Goal: Transaction & Acquisition: Purchase product/service

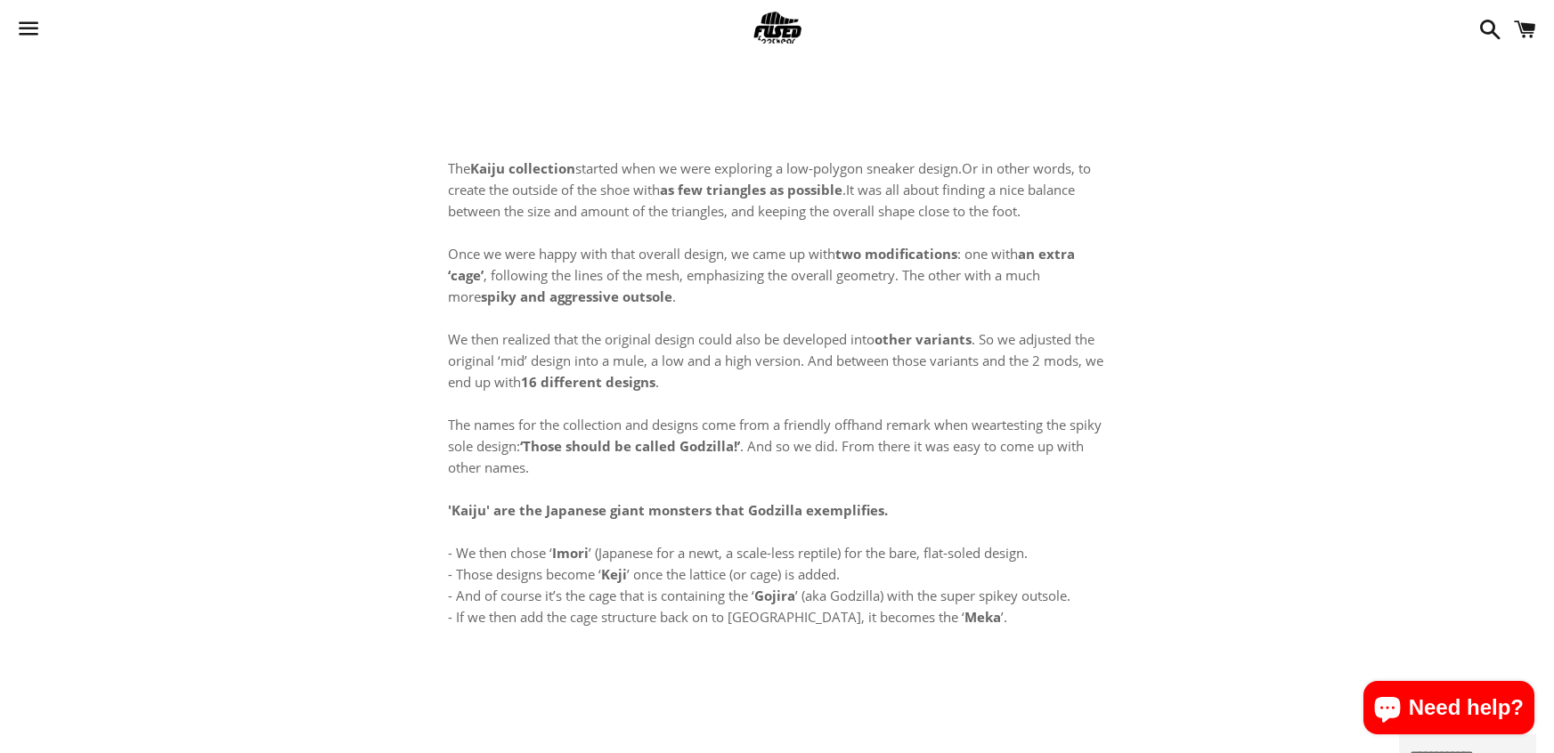
select select "**********"
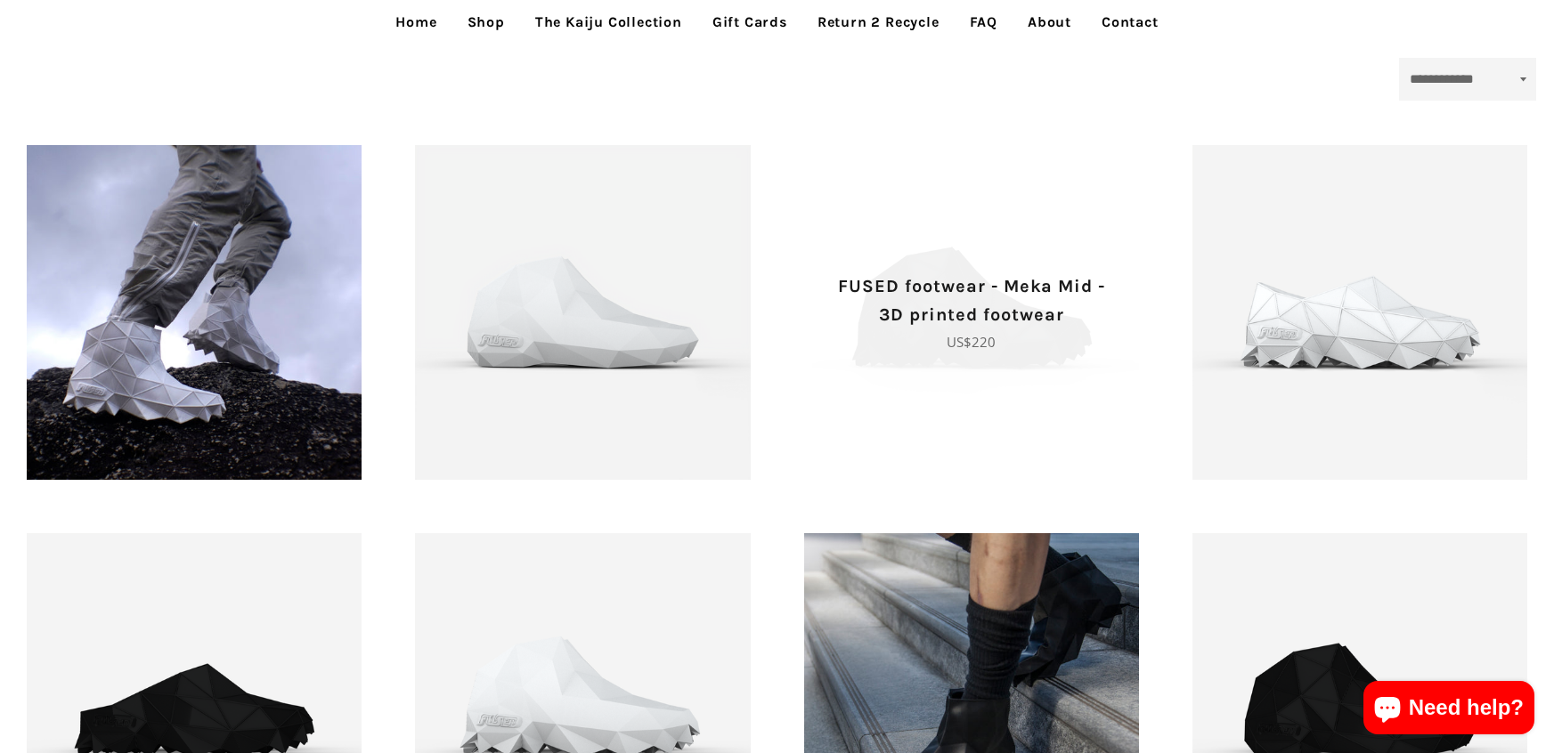
scroll to position [680, 0]
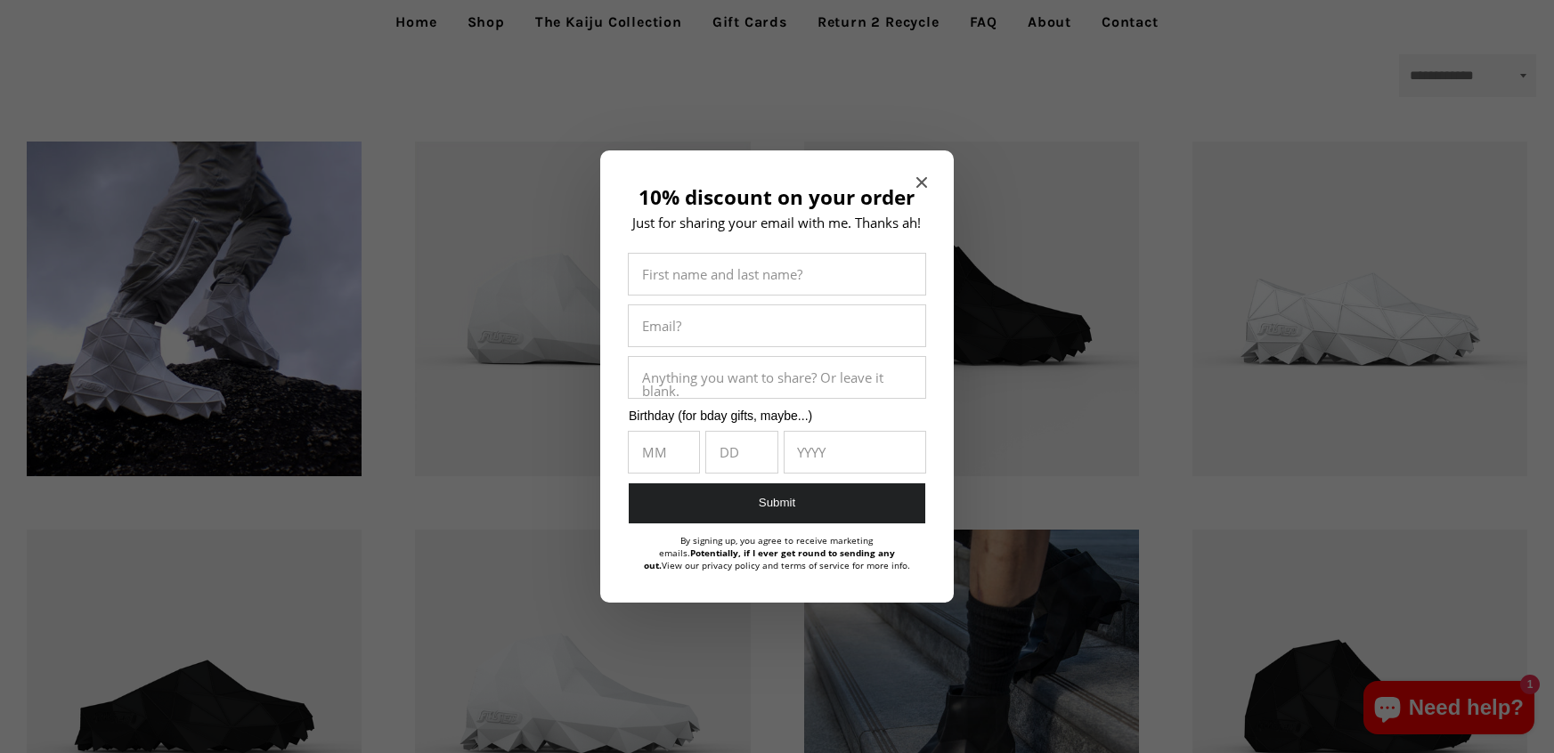
click at [920, 191] on h2 "10% discount on your order" at bounding box center [777, 197] width 300 height 23
click at [920, 177] on icon "Close modal" at bounding box center [921, 182] width 11 height 11
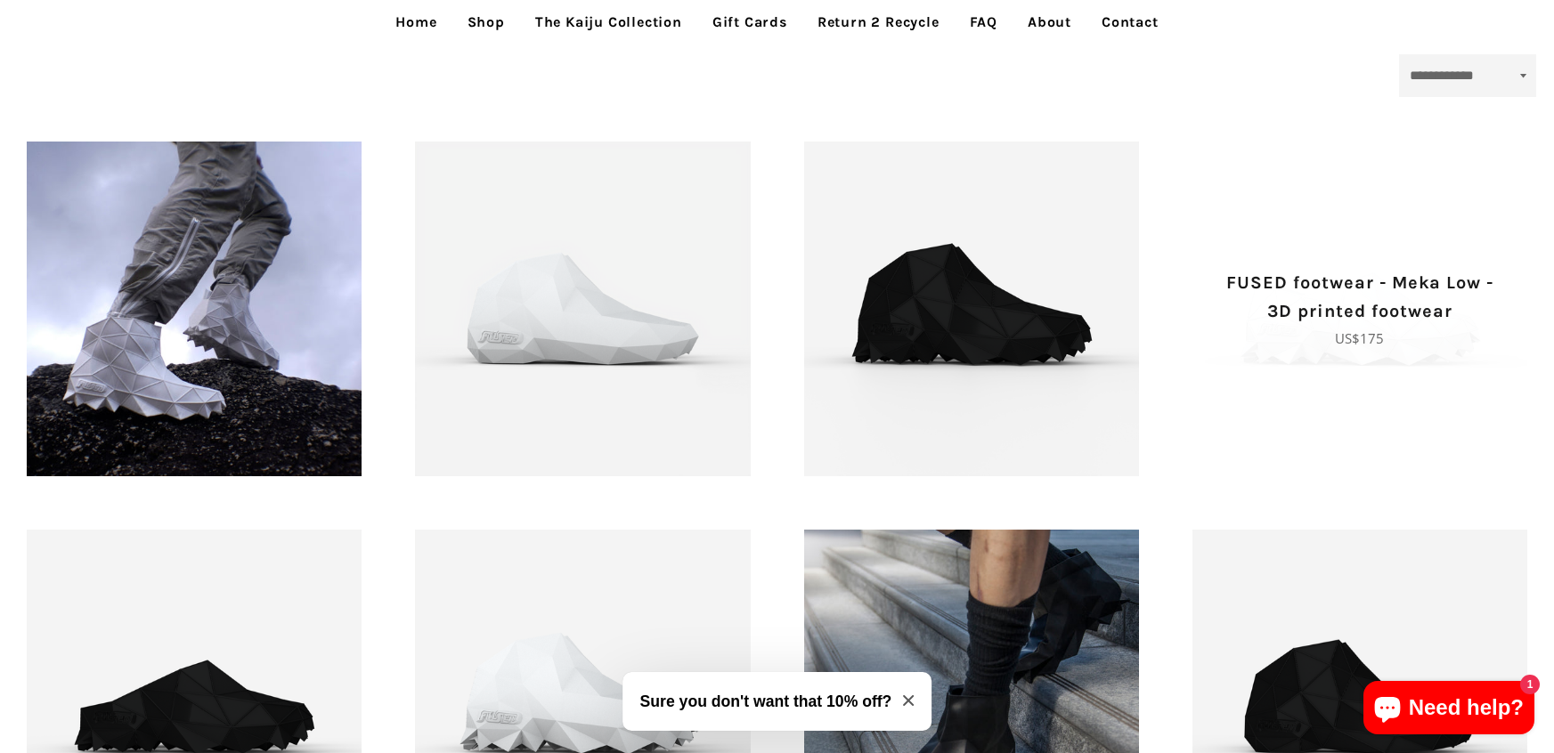
click at [1335, 313] on p "FUSED footwear - Meka Low - 3D printed footwear" at bounding box center [1359, 297] width 272 height 57
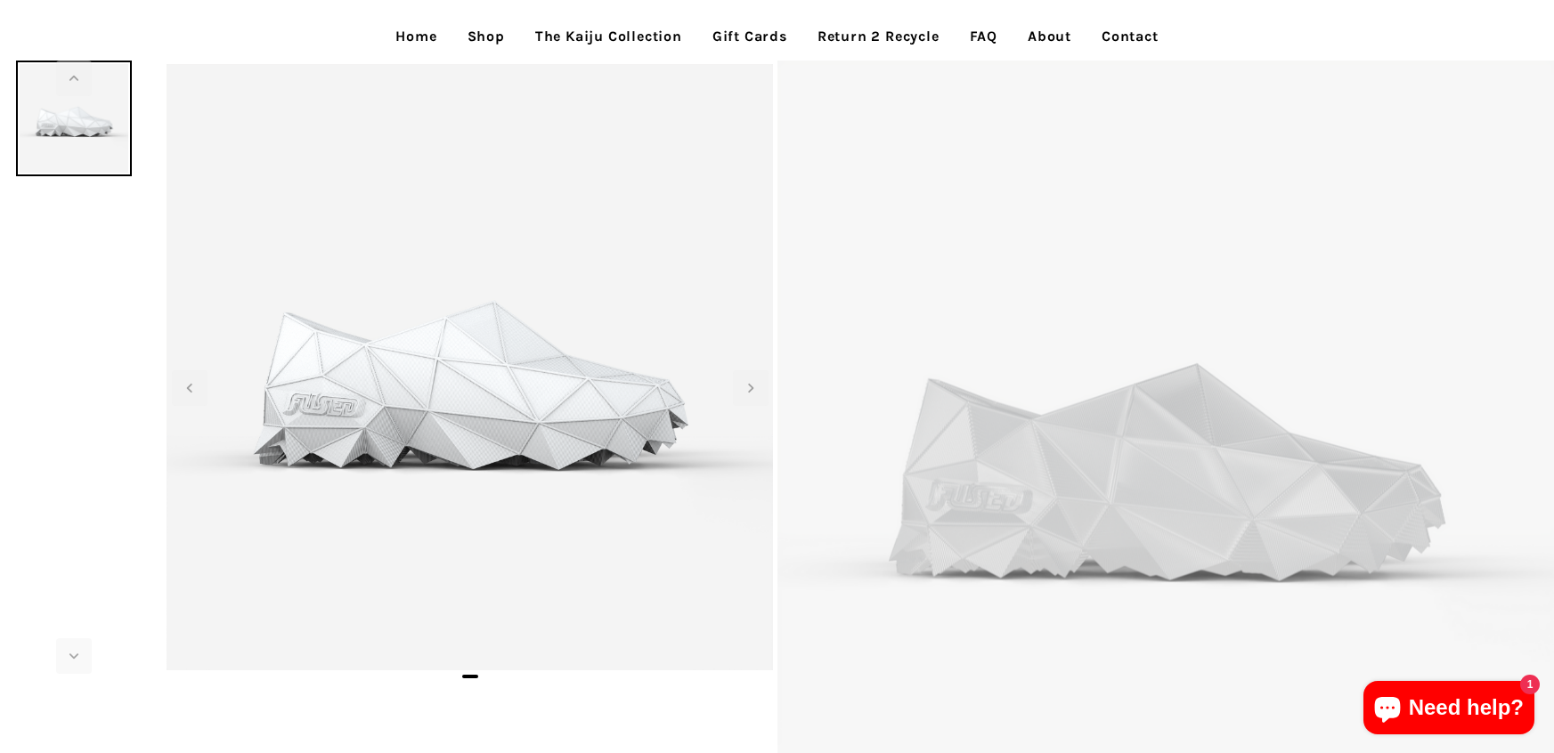
scroll to position [67, 0]
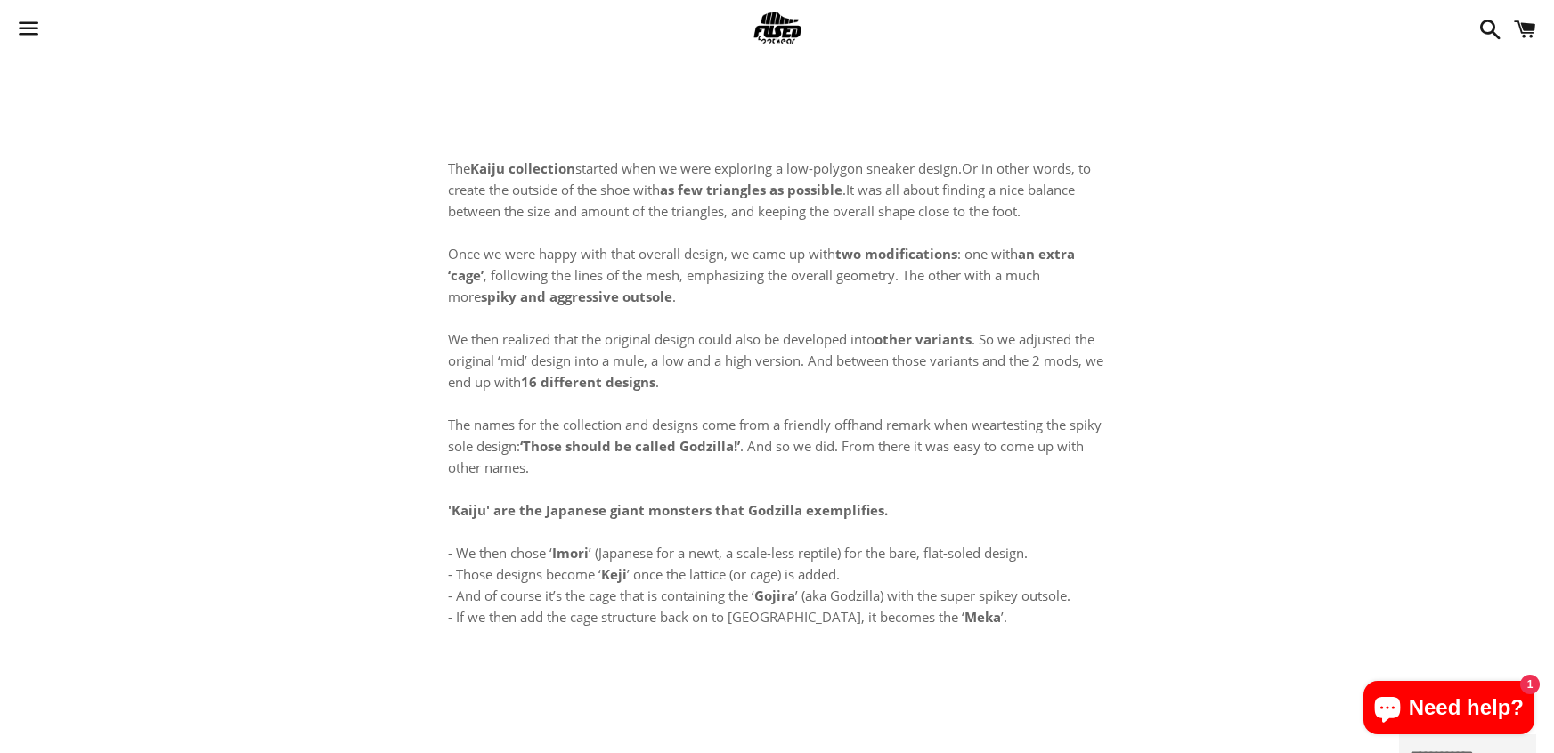
select select "**********"
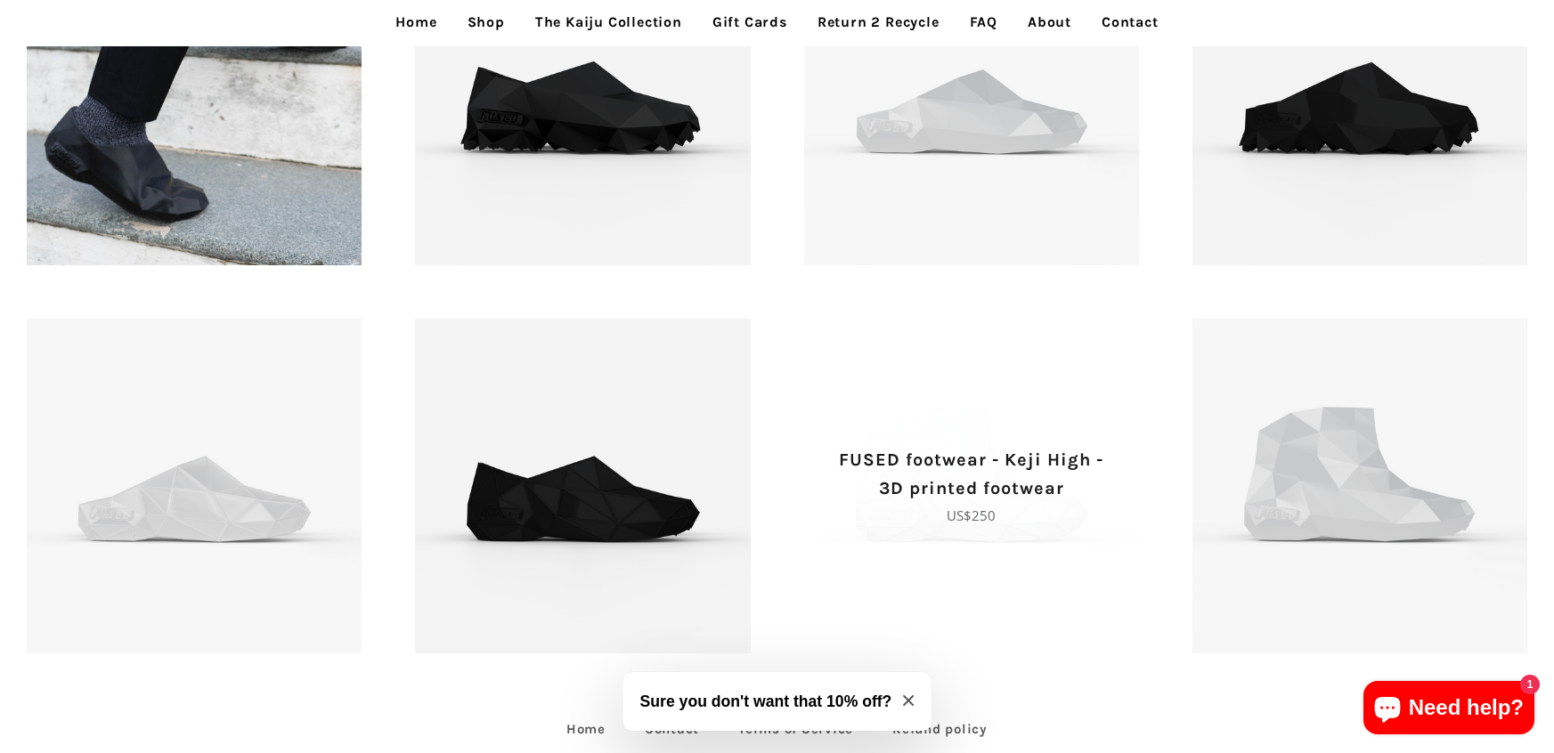
scroll to position [1675, 0]
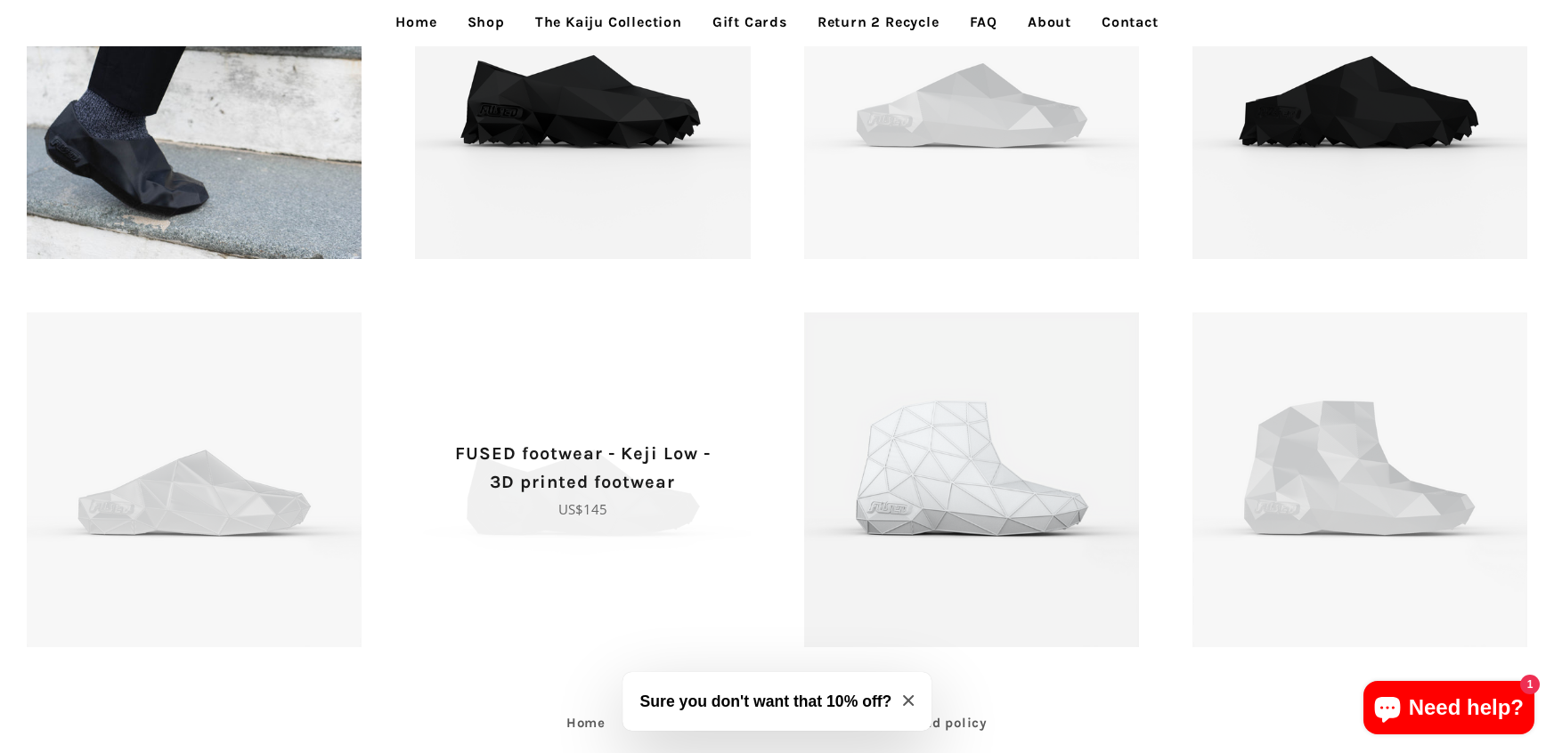
click at [503, 460] on p "FUSED footwear - Keji Low - 3D printed footwear" at bounding box center [582, 468] width 272 height 57
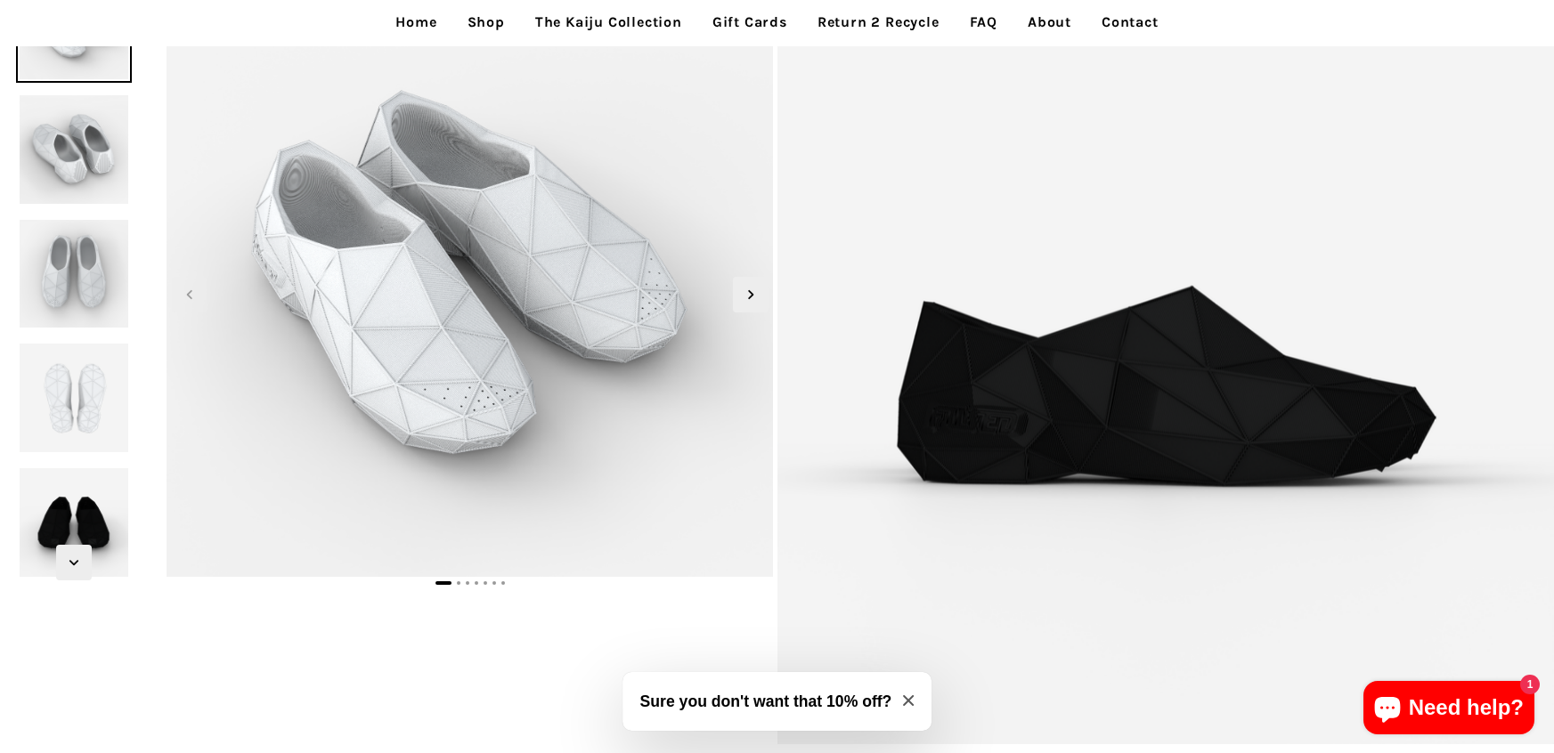
scroll to position [124, 0]
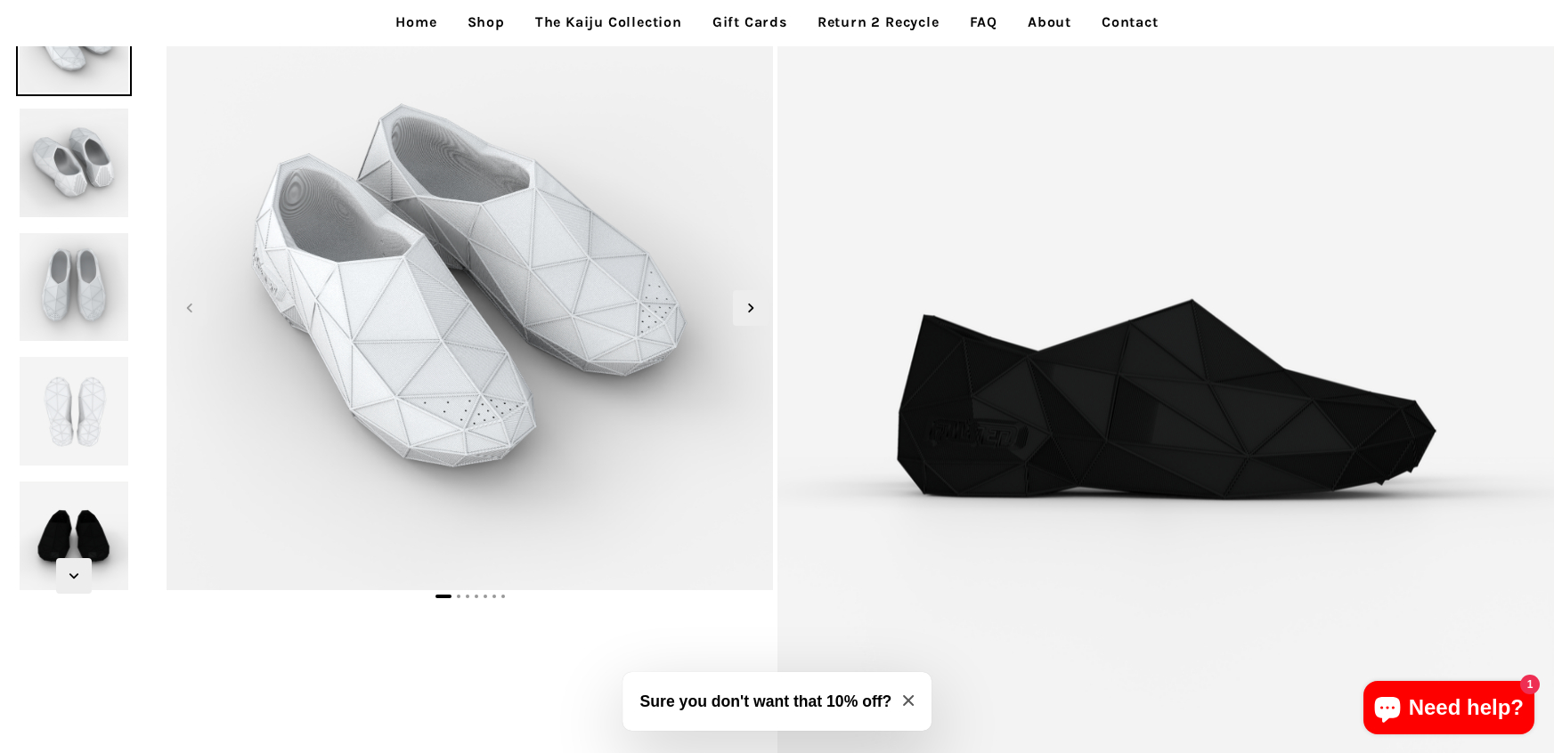
click at [90, 536] on img at bounding box center [74, 536] width 116 height 116
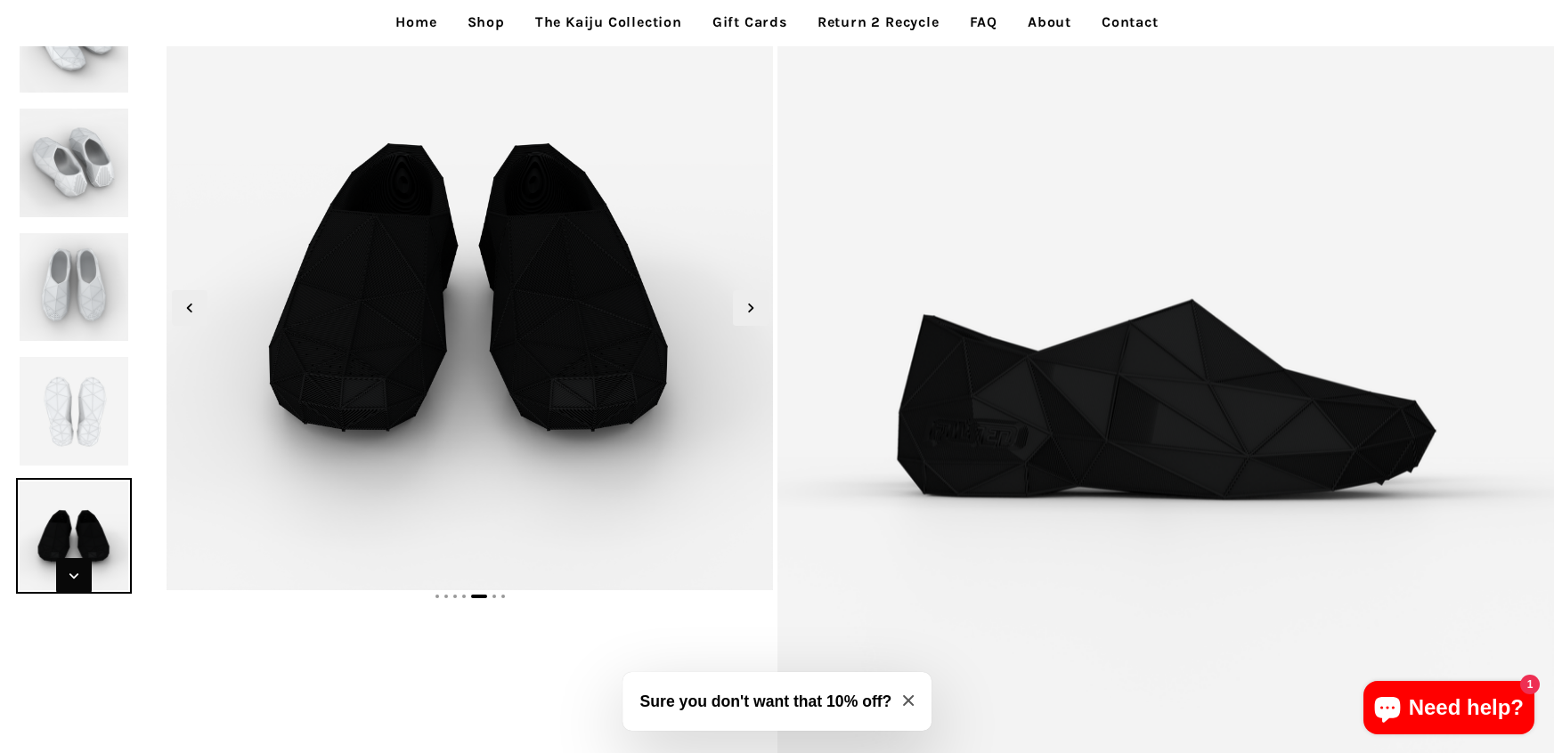
click at [59, 573] on span "Next slide" at bounding box center [74, 576] width 36 height 36
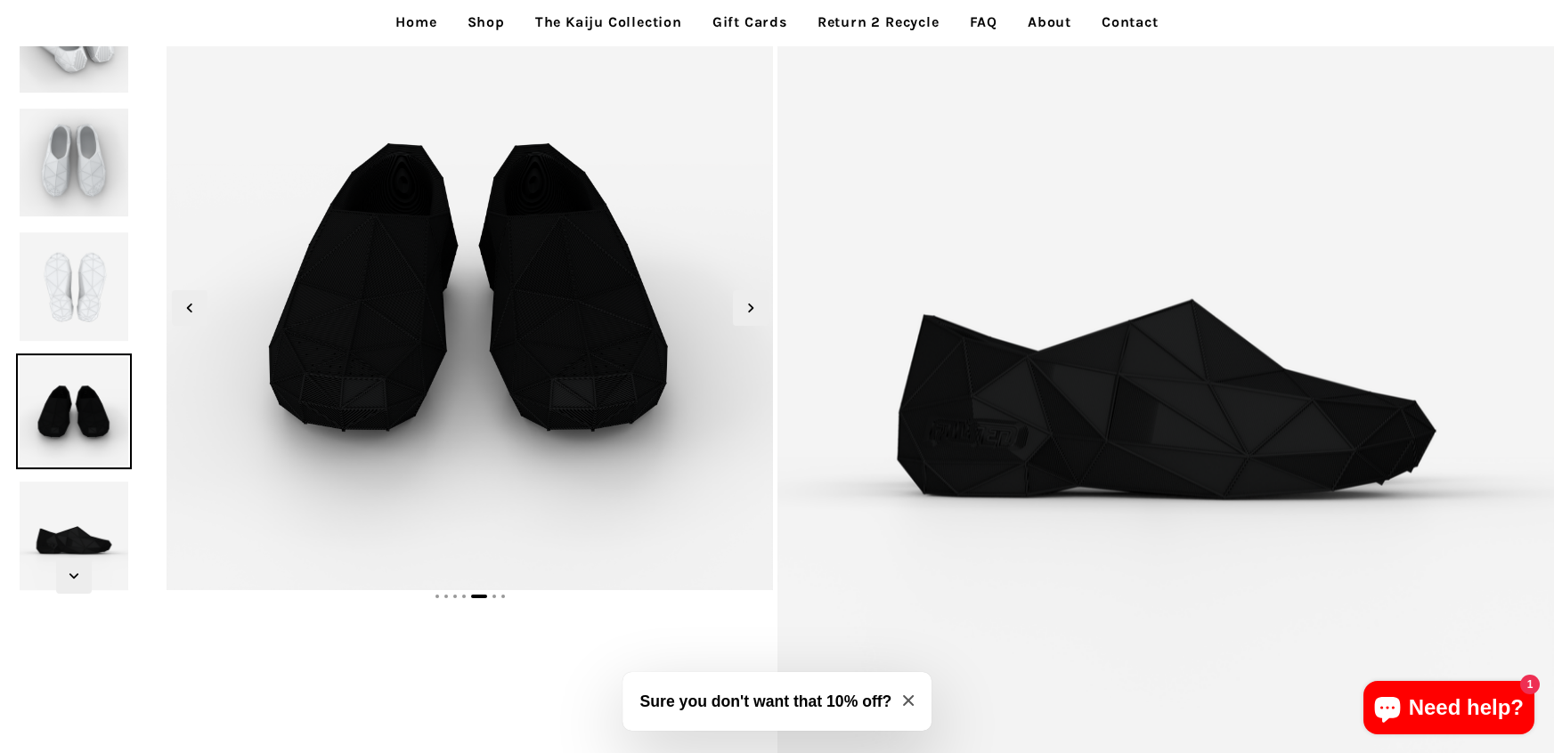
click at [71, 532] on img at bounding box center [74, 536] width 116 height 116
